Goal: Navigation & Orientation: Go to known website

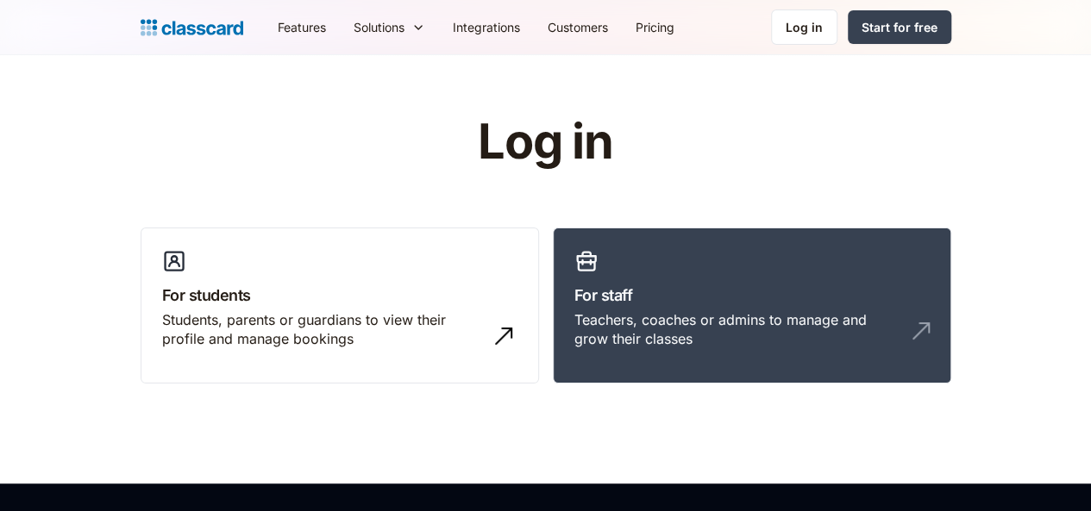
click at [653, 375] on link "For staff Teachers, coaches or admins to manage and grow their classes" at bounding box center [752, 306] width 398 height 157
click at [895, 316] on div "Teachers, coaches or admins to manage and grow their classes" at bounding box center [734, 329] width 321 height 39
